Goal: Task Accomplishment & Management: Use online tool/utility

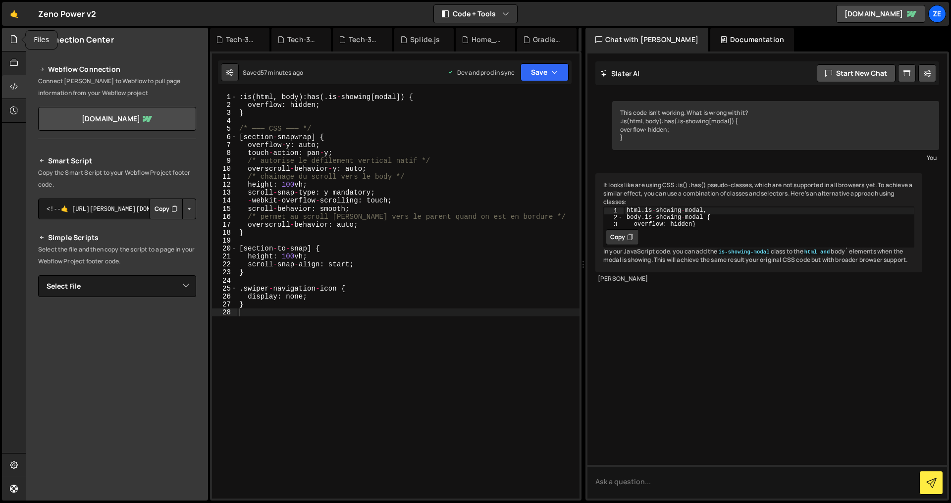
click at [16, 40] on icon at bounding box center [14, 39] width 8 height 11
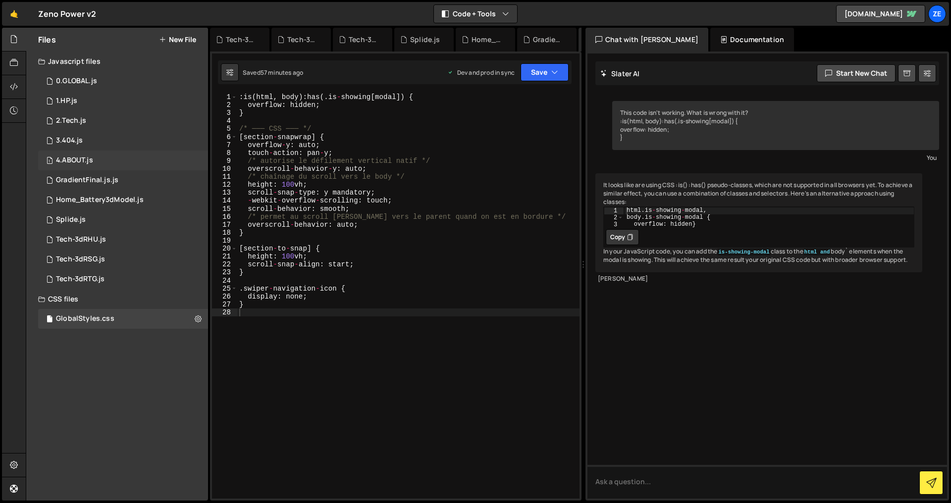
click at [93, 157] on div "1 4.ABOUT.js 0" at bounding box center [123, 161] width 170 height 20
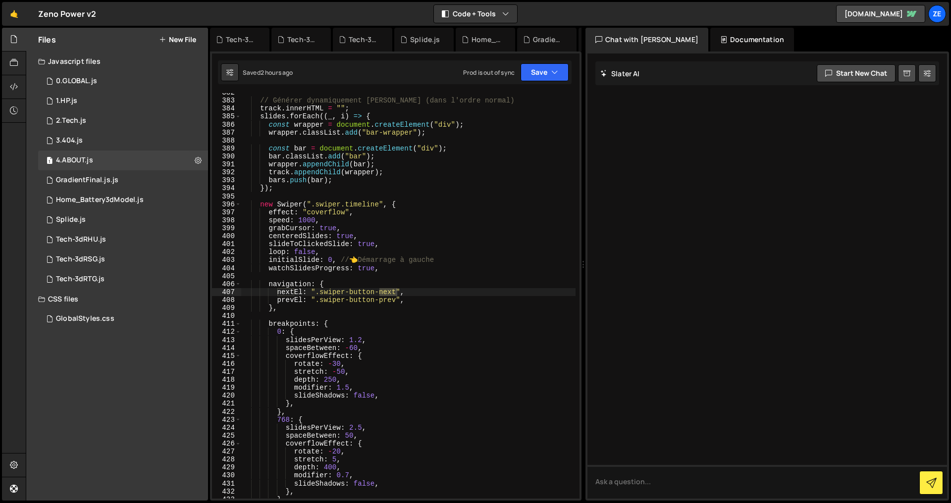
type textarea "loop: false,"
click at [440, 253] on div "// Générer dynamiquement [PERSON_NAME] (dans l'ordre normal) track . innerHTML …" at bounding box center [408, 300] width 334 height 422
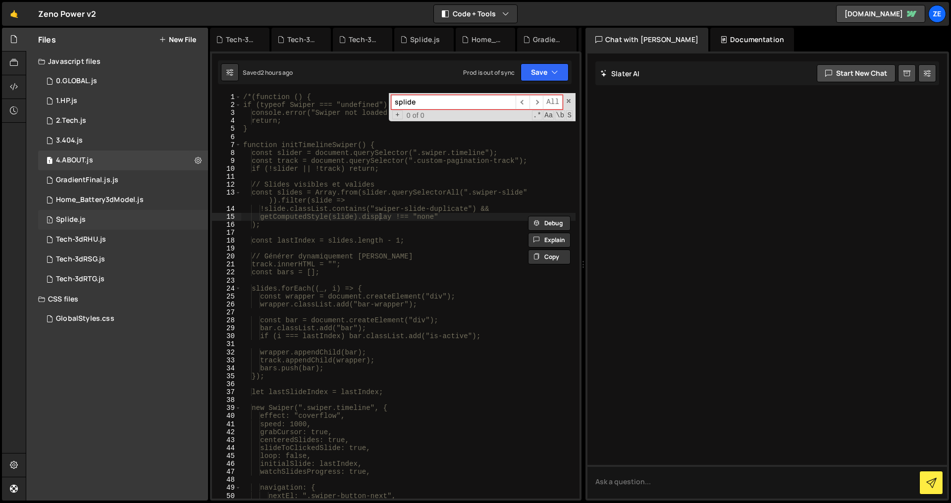
type input "splide"
click at [112, 214] on div "1 Splide.js 0" at bounding box center [123, 220] width 170 height 20
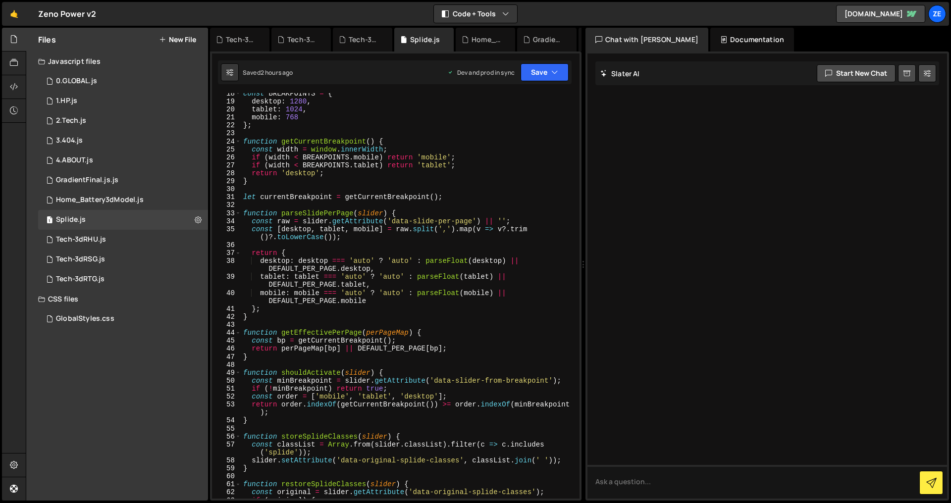
type textarea "function parseSlidePerPage(slider) {"
click at [397, 212] on div "const BREAKPOINTS = { desktop : 1280 , tablet : 1024 , mobile : 768 } ; functio…" at bounding box center [408, 301] width 334 height 422
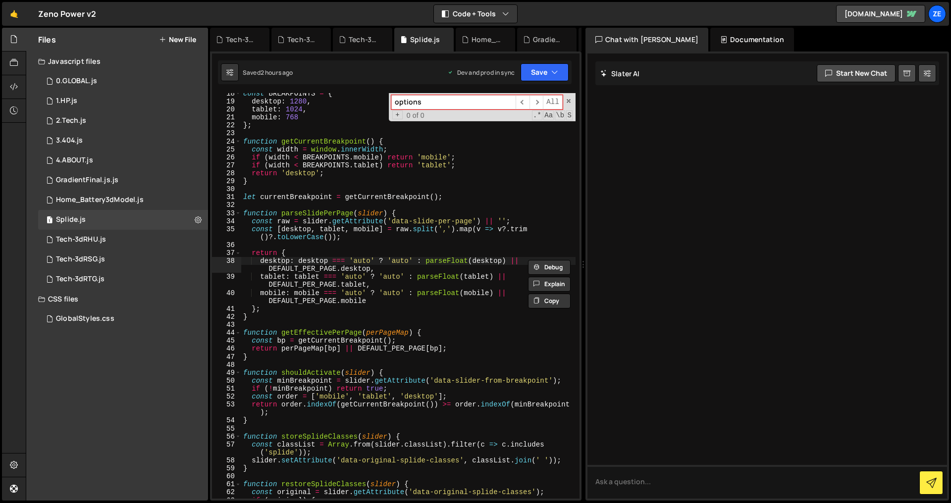
click at [422, 99] on input "options" at bounding box center [453, 102] width 124 height 14
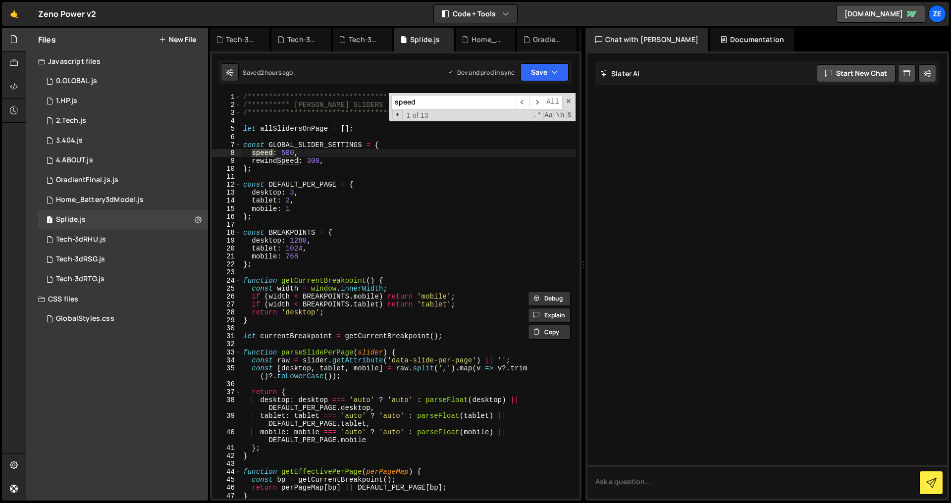
type input "speed"
click at [290, 153] on div "**********" at bounding box center [408, 304] width 334 height 422
click at [545, 73] on button "Save" at bounding box center [544, 72] width 48 height 18
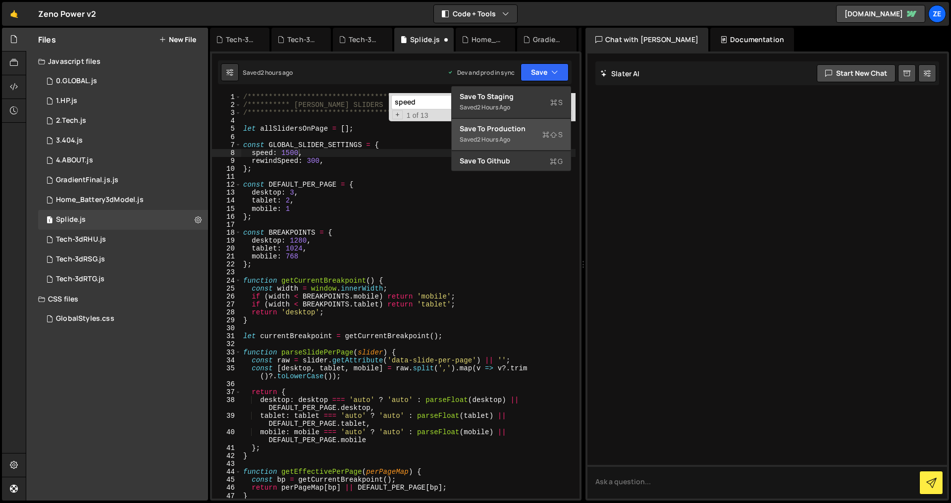
click at [495, 139] on div "2 hours ago" at bounding box center [493, 139] width 33 height 8
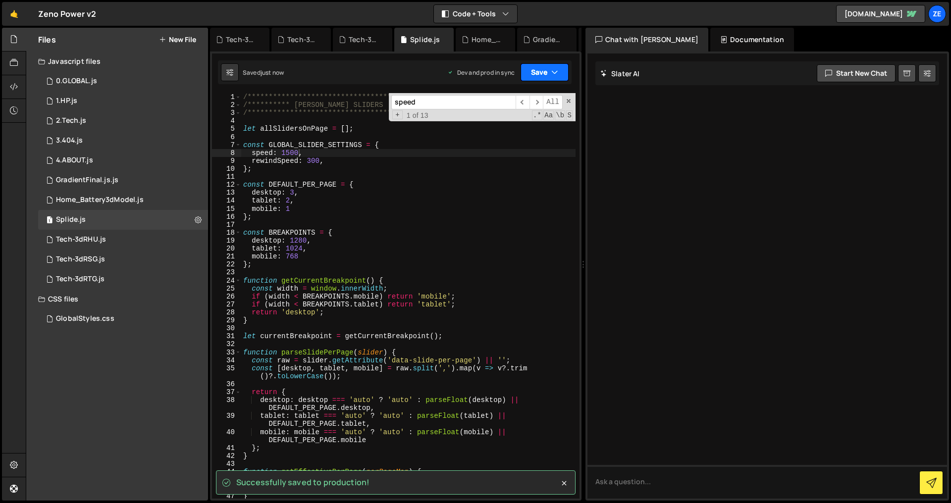
click at [541, 70] on button "Save" at bounding box center [544, 72] width 48 height 18
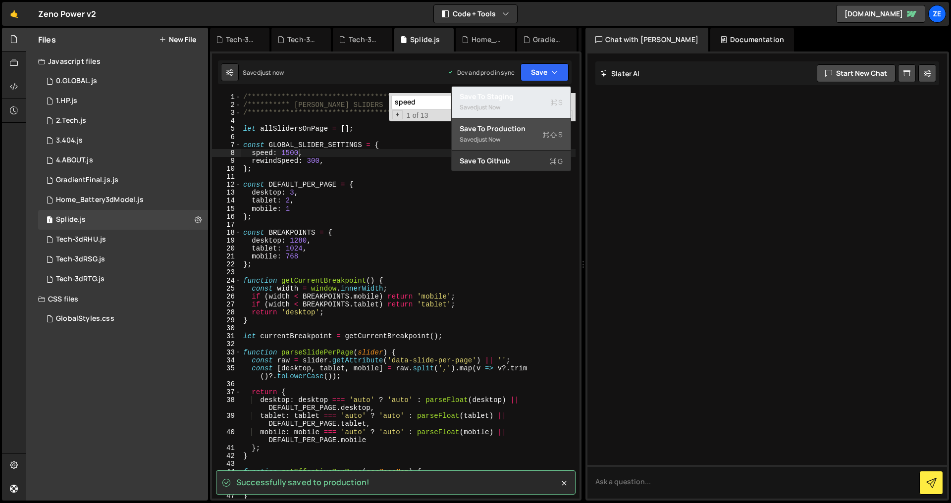
click at [538, 103] on div "Saved just now" at bounding box center [511, 108] width 103 height 12
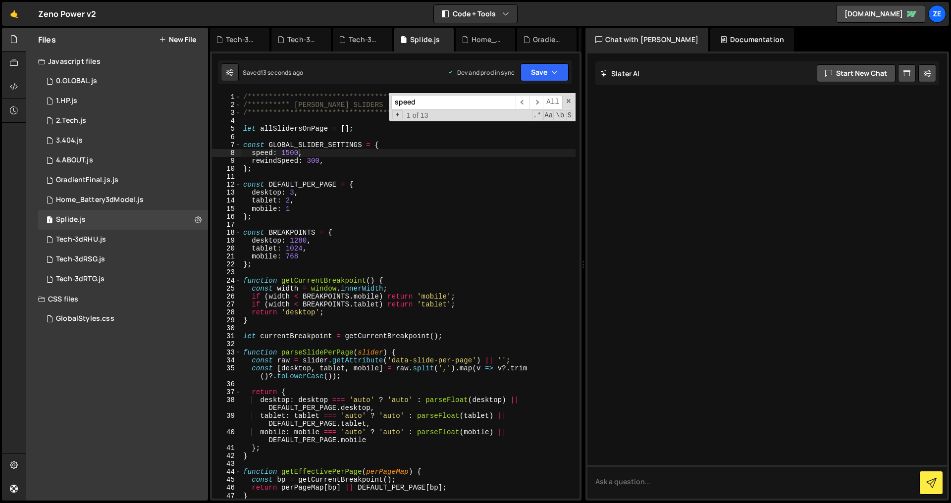
click at [292, 152] on div "**********" at bounding box center [408, 304] width 334 height 422
click at [547, 75] on button "Save" at bounding box center [544, 72] width 48 height 18
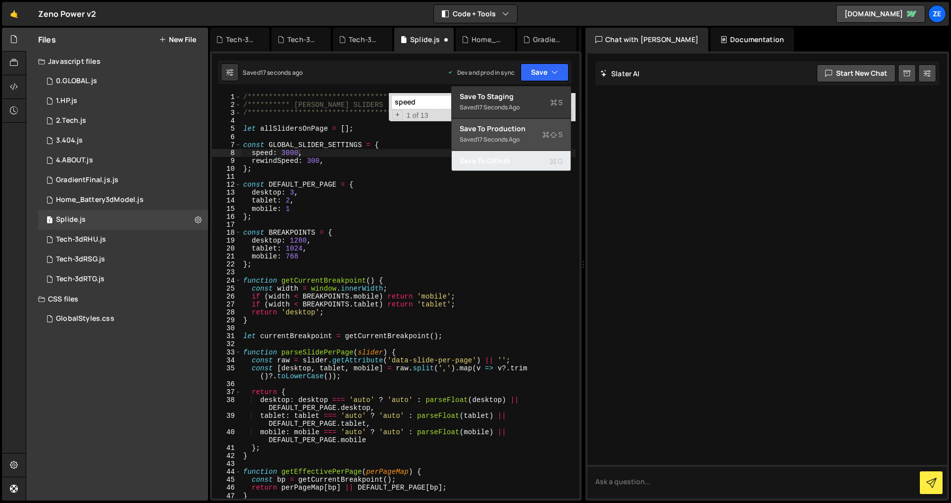
click at [535, 152] on button "Save to Github G" at bounding box center [511, 161] width 119 height 20
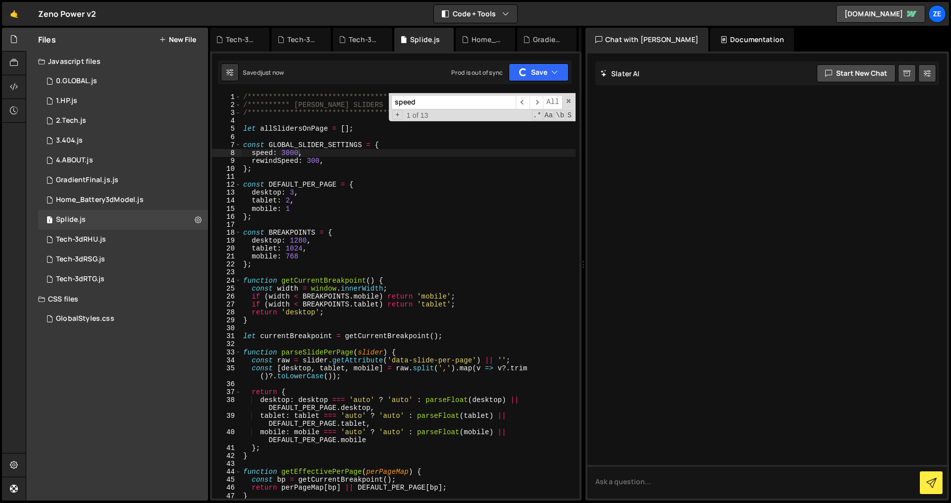
click at [534, 83] on div "Saved just now Prod is out of sync Upgrade to Edit Save Save to Staging S Saved…" at bounding box center [395, 72] width 354 height 24
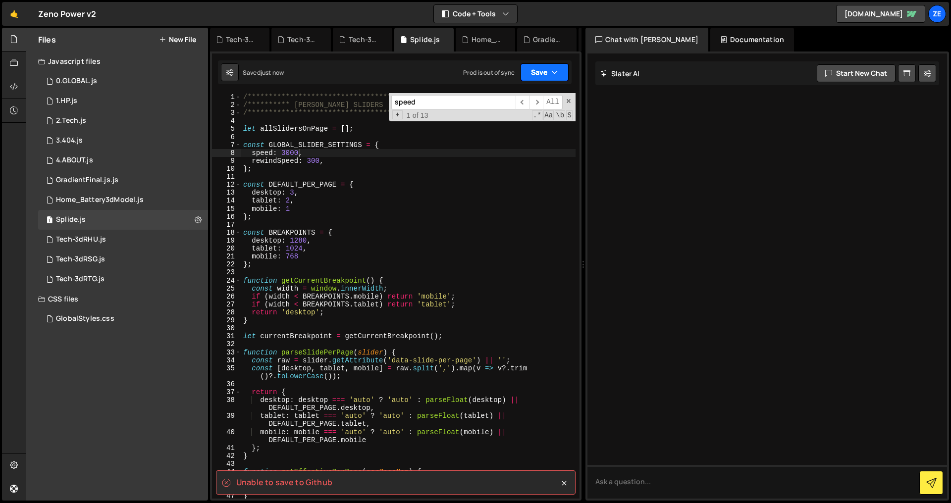
click at [536, 79] on button "Save" at bounding box center [544, 72] width 48 height 18
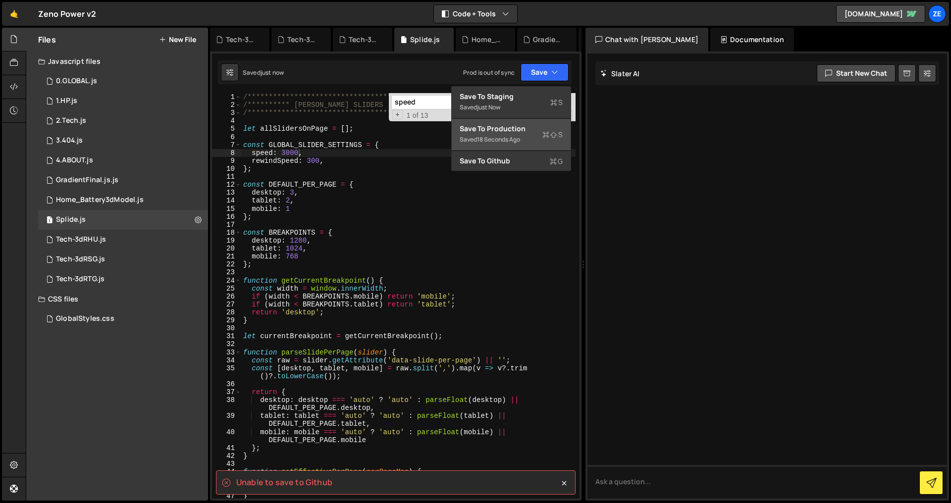
click at [532, 131] on div "Save to Production S" at bounding box center [511, 129] width 103 height 10
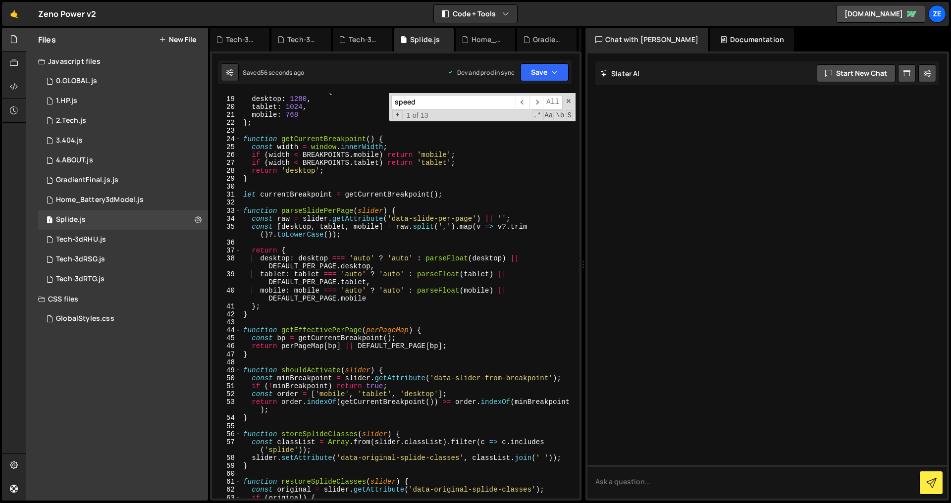
scroll to position [0, 0]
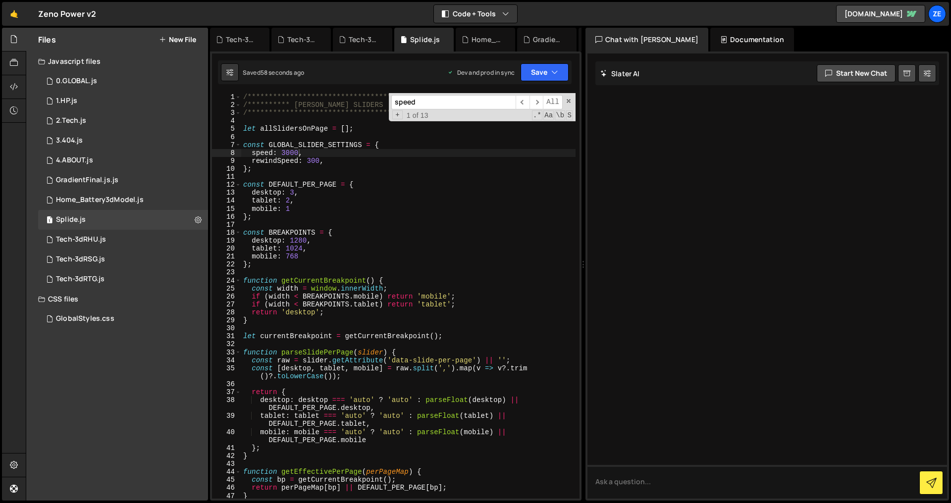
click at [287, 154] on div "**********" at bounding box center [408, 304] width 334 height 422
click at [422, 103] on input "speed" at bounding box center [453, 102] width 124 height 14
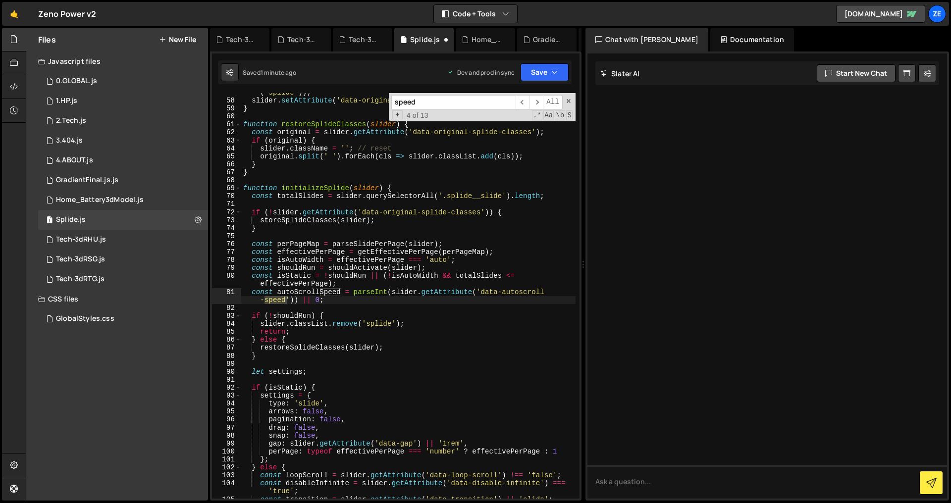
scroll to position [722, 0]
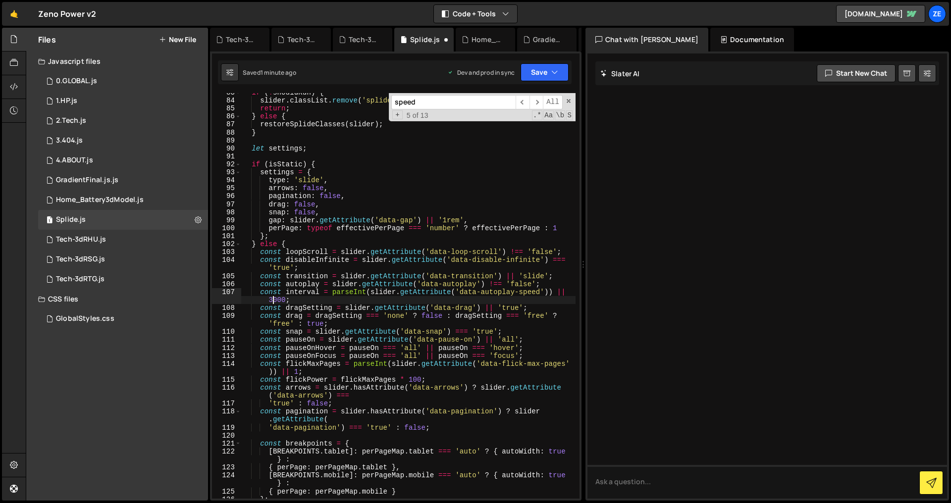
click at [273, 301] on div "if ( ! shouldRun ) { slider . classList . remove ( 'splide' ) ; return ; } else…" at bounding box center [408, 300] width 334 height 422
click at [545, 69] on button "Save" at bounding box center [544, 72] width 48 height 18
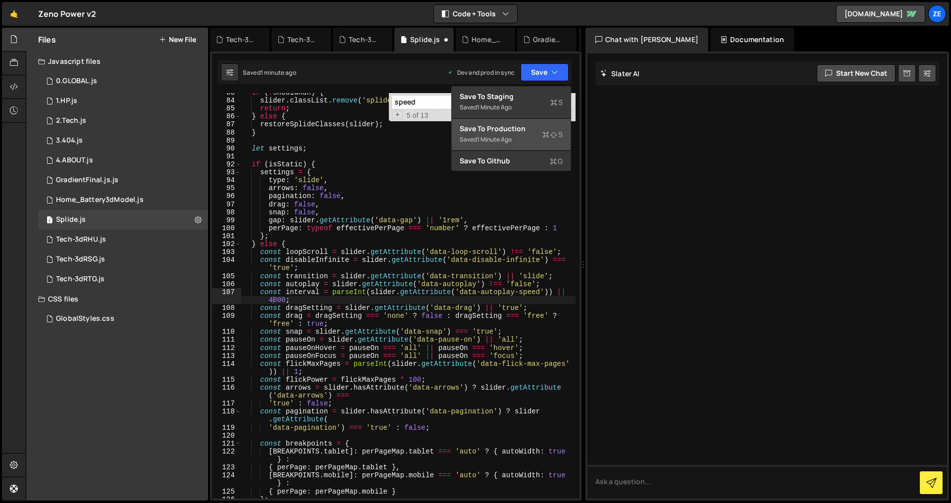
click at [521, 128] on div "Save to Production S" at bounding box center [511, 129] width 103 height 10
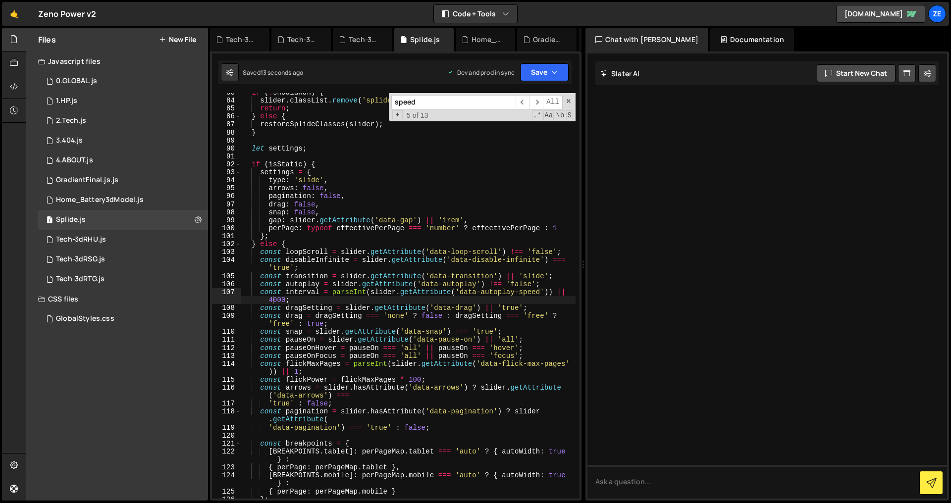
click at [273, 298] on div "if ( ! shouldRun ) { slider . classList . remove ( 'splide' ) ; return ; } else…" at bounding box center [408, 300] width 334 height 422
click at [427, 103] on input "speed" at bounding box center [453, 102] width 124 height 14
click at [527, 101] on span "​" at bounding box center [523, 102] width 14 height 14
click at [526, 101] on span "​" at bounding box center [523, 102] width 14 height 14
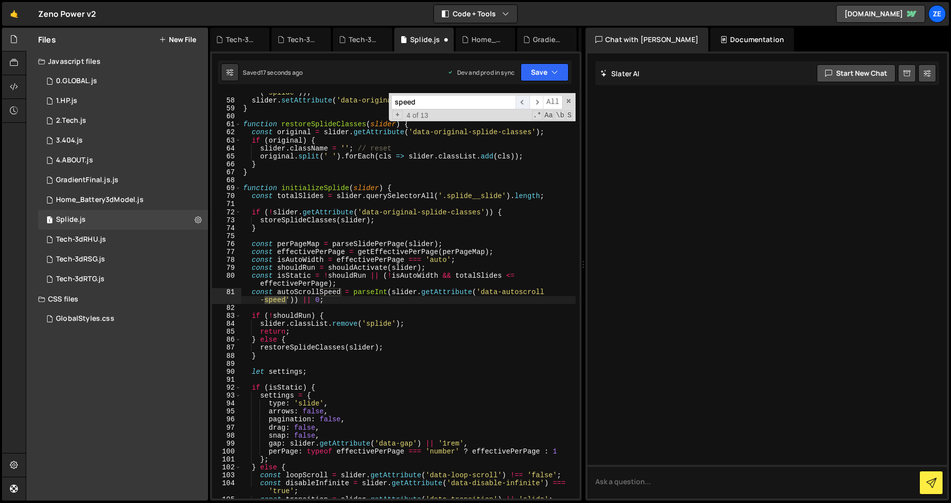
click at [526, 101] on span "​" at bounding box center [523, 102] width 14 height 14
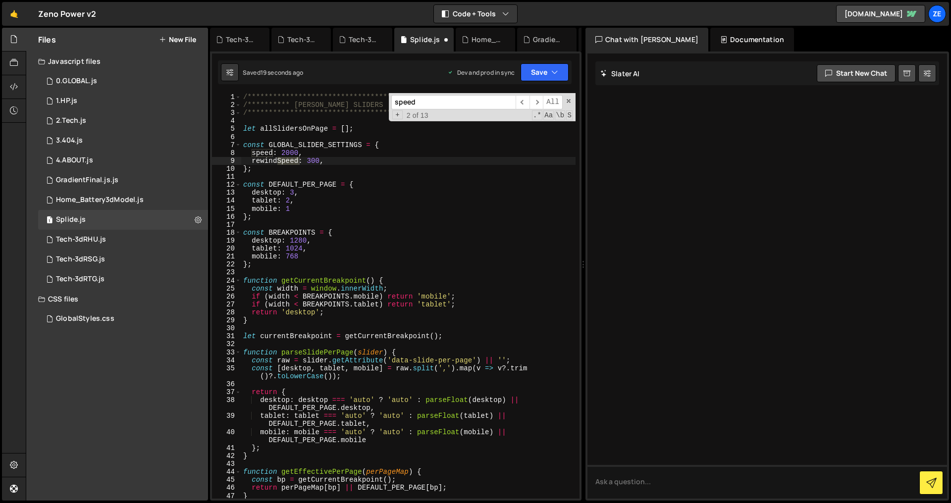
click at [286, 152] on div "**********" at bounding box center [408, 304] width 334 height 422
click at [552, 59] on div "[DOMAIN_NAME](".navbar-bg", { 201 202 203 204 205 206 207 208 209 210 211 212 2…" at bounding box center [395, 276] width 371 height 449
click at [552, 64] on button "Save" at bounding box center [544, 72] width 48 height 18
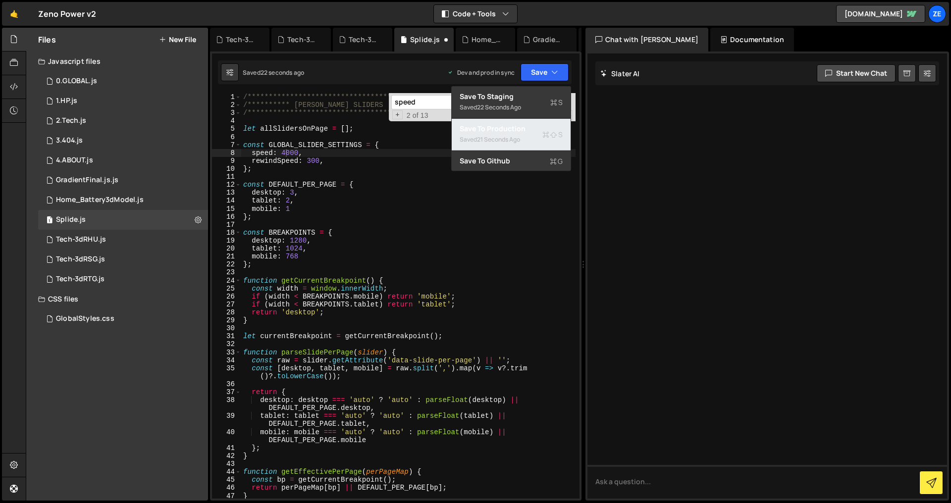
click at [524, 142] on div "Saved 21 seconds ago" at bounding box center [511, 140] width 103 height 12
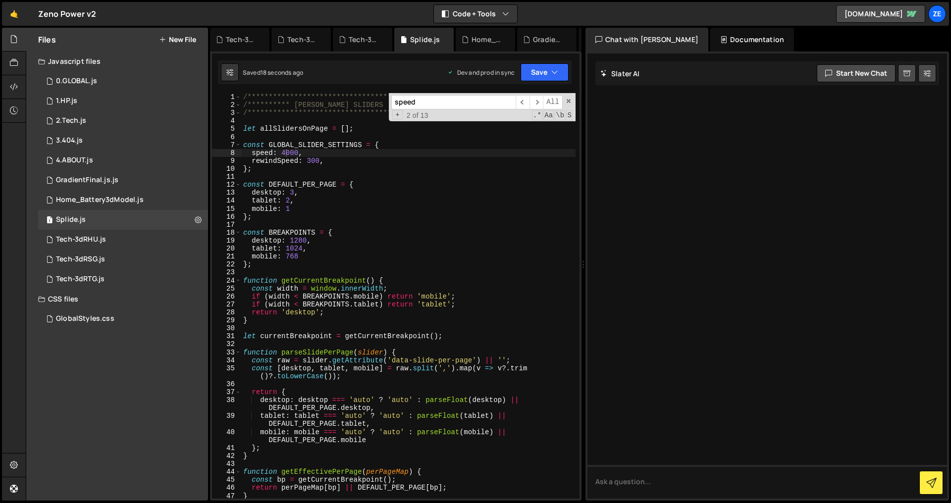
drag, startPoint x: 312, startPoint y: 163, endPoint x: 331, endPoint y: 170, distance: 20.4
click at [312, 163] on div "**********" at bounding box center [408, 304] width 334 height 422
click at [432, 98] on input "speed" at bounding box center [453, 102] width 124 height 14
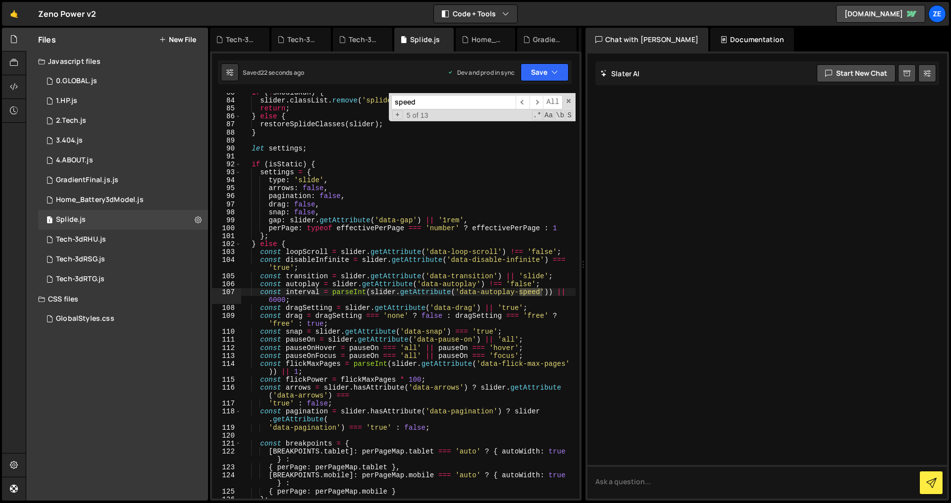
scroll to position [722, 0]
click at [271, 297] on div "if ( ! shouldRun ) { slider . classList . remove ( 'splide' ) ; return ; } else…" at bounding box center [408, 300] width 334 height 422
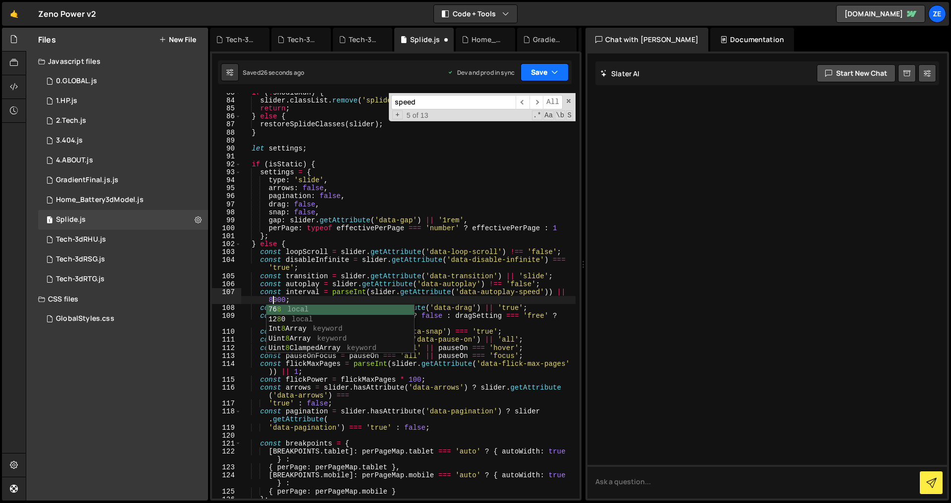
type textarea "const interval = parseInt(slider.getAttribute('data-autoplay-speed')) || 8000;"
drag, startPoint x: 545, startPoint y: 67, endPoint x: 547, endPoint y: 104, distance: 37.2
click at [545, 67] on button "Save" at bounding box center [544, 72] width 48 height 18
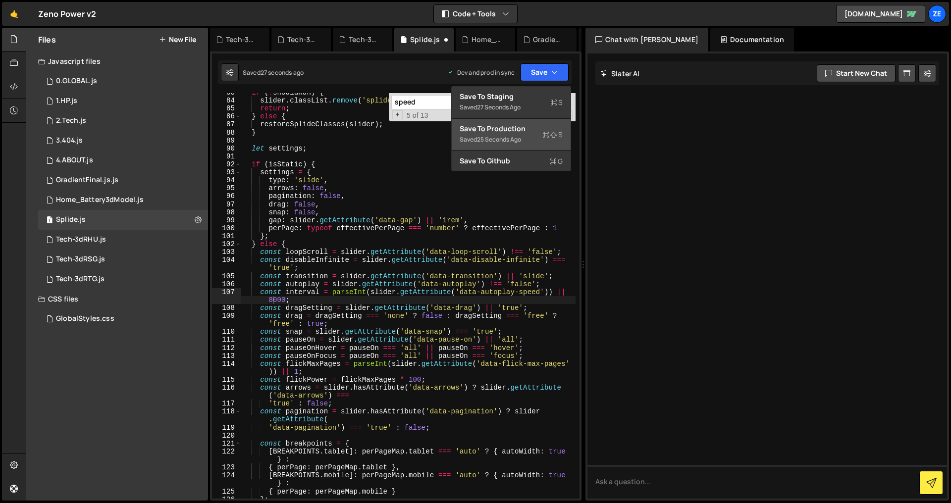
click at [533, 143] on div "Saved 25 seconds ago" at bounding box center [511, 140] width 103 height 12
